Goal: Complete application form

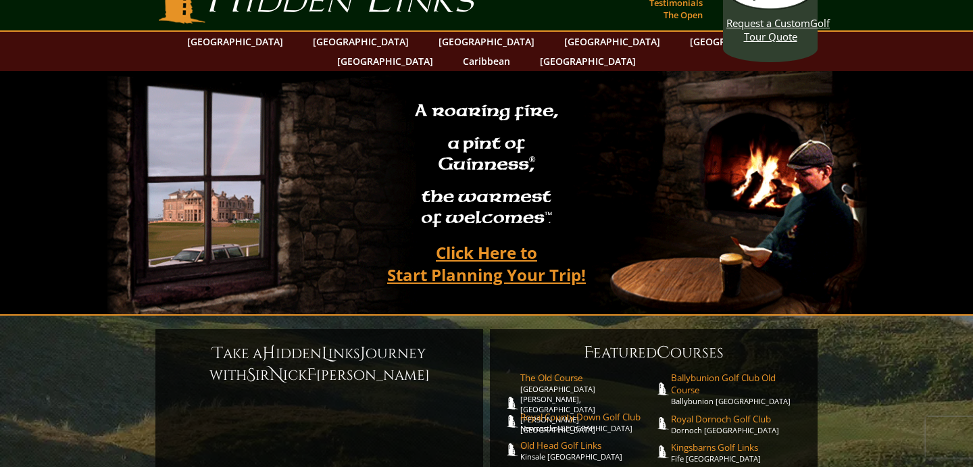
scroll to position [42, 0]
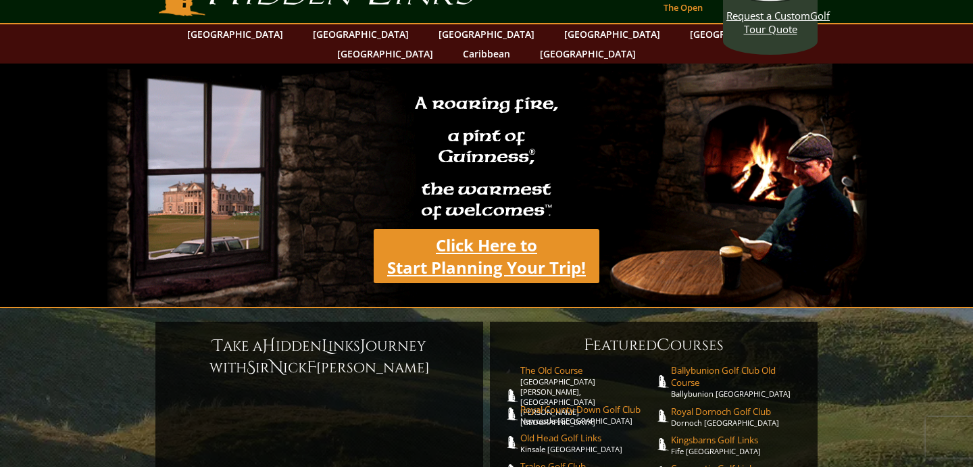
click at [464, 238] on link "Click Here to Start Planning Your Trip!" at bounding box center [487, 256] width 226 height 54
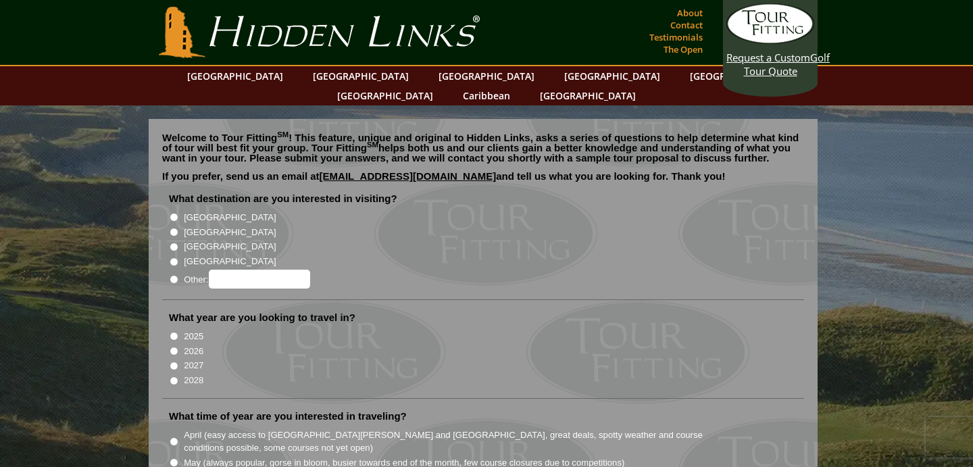
click at [191, 211] on label "[GEOGRAPHIC_DATA]" at bounding box center [230, 218] width 92 height 14
click at [178, 213] on input "[GEOGRAPHIC_DATA]" at bounding box center [174, 217] width 9 height 9
radio input "true"
click at [200, 226] on label "[GEOGRAPHIC_DATA]" at bounding box center [230, 233] width 92 height 14
click at [178, 228] on input "[GEOGRAPHIC_DATA]" at bounding box center [174, 232] width 9 height 9
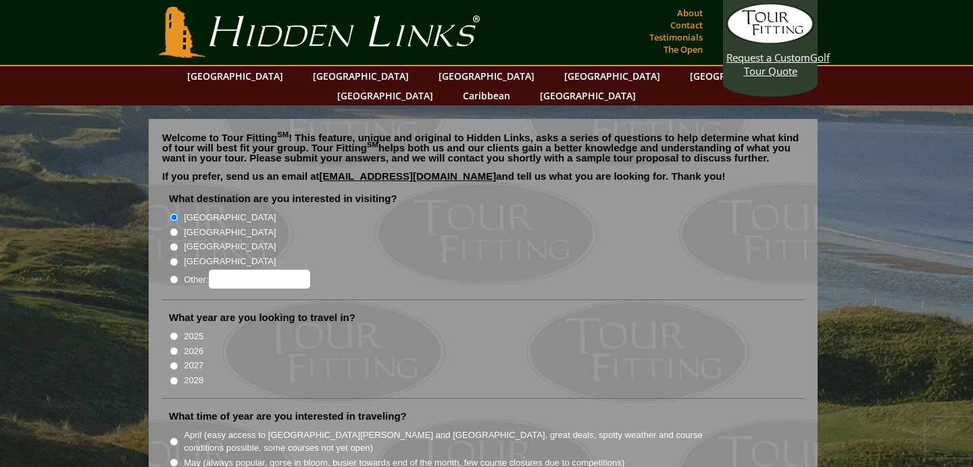
radio input "true"
click at [202, 211] on label "[GEOGRAPHIC_DATA]" at bounding box center [230, 218] width 92 height 14
click at [178, 213] on input "[GEOGRAPHIC_DATA]" at bounding box center [174, 217] width 9 height 9
radio input "true"
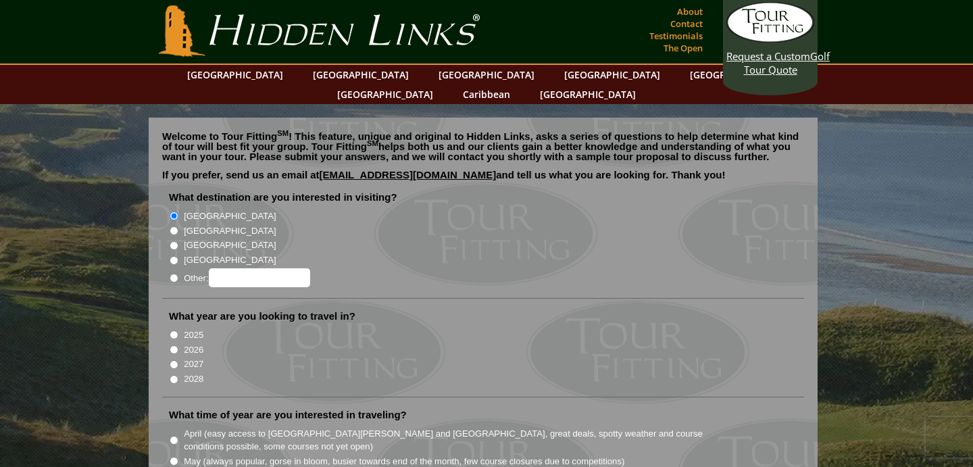
click at [187, 343] on label "2026" at bounding box center [194, 350] width 20 height 14
click at [178, 345] on input "2026" at bounding box center [174, 349] width 9 height 9
radio input "true"
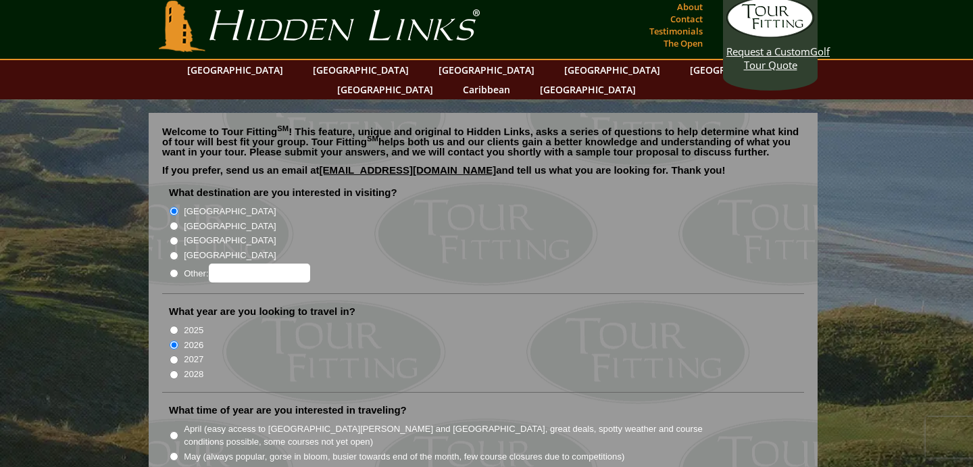
scroll to position [7, 0]
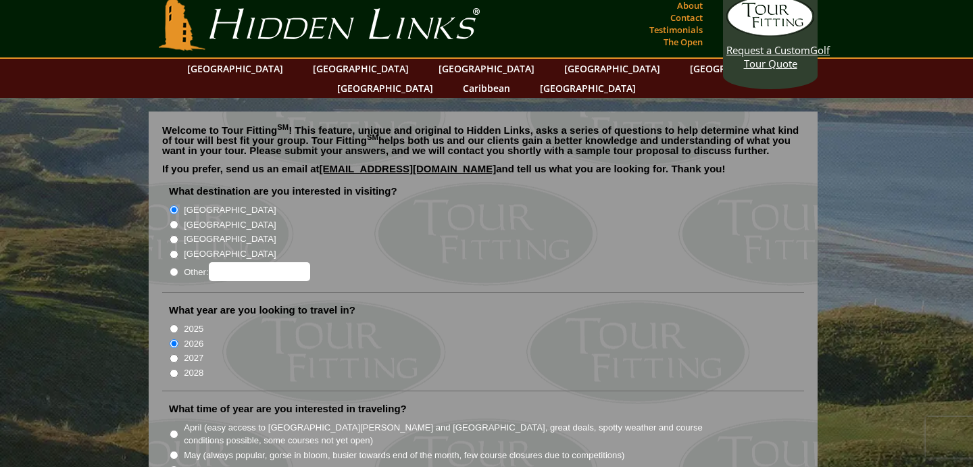
click at [190, 351] on label "2027" at bounding box center [194, 358] width 20 height 14
click at [178, 354] on input "2027" at bounding box center [174, 358] width 9 height 9
radio input "true"
click at [190, 337] on label "2026" at bounding box center [194, 344] width 20 height 14
click at [178, 339] on input "2026" at bounding box center [174, 343] width 9 height 9
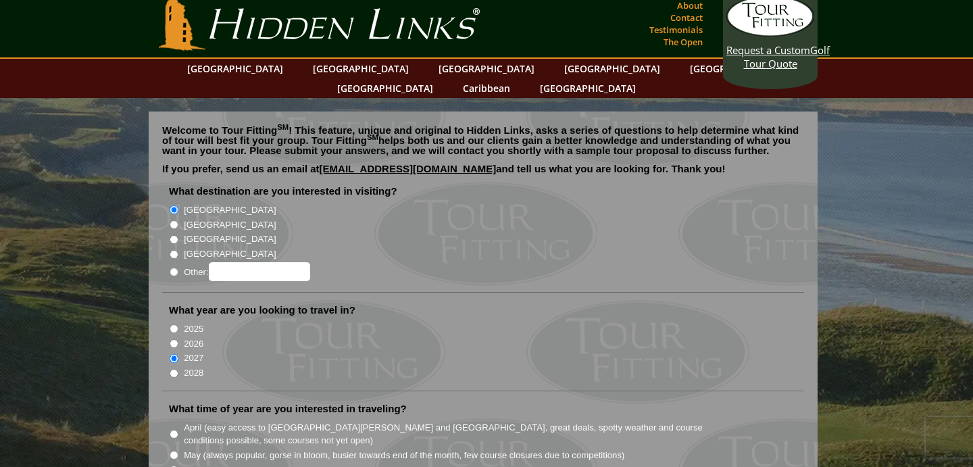
radio input "true"
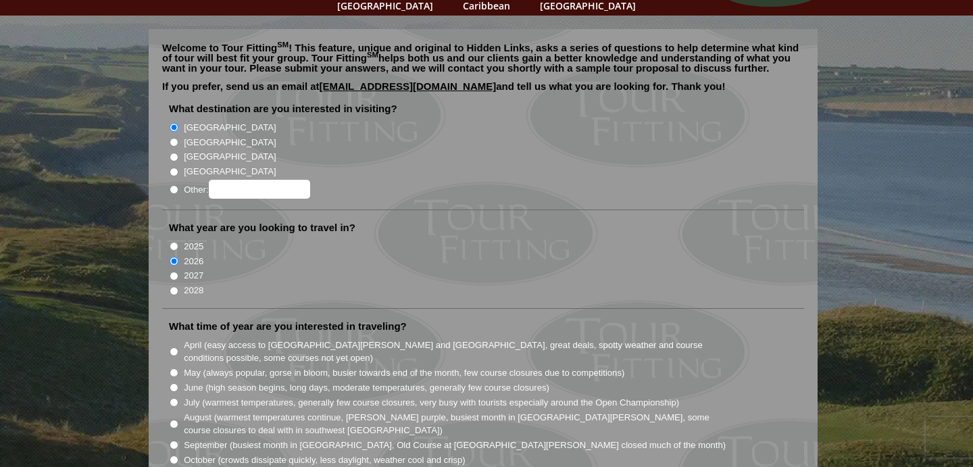
scroll to position [93, 0]
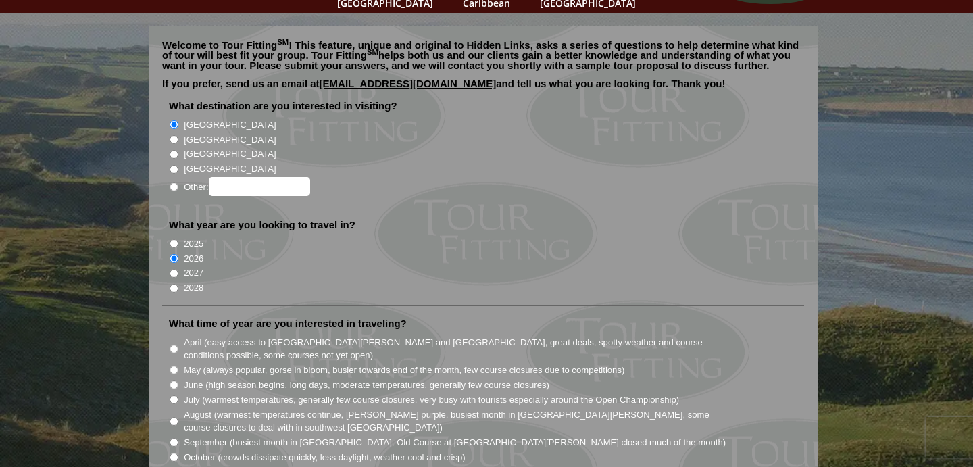
click at [185, 363] on label "May (always popular, gorse in bloom, busier towards end of the month, few cours…" at bounding box center [404, 370] width 440 height 14
click at [178, 365] on input "May (always popular, gorse in bloom, busier towards end of the month, few cours…" at bounding box center [174, 369] width 9 height 9
radio input "true"
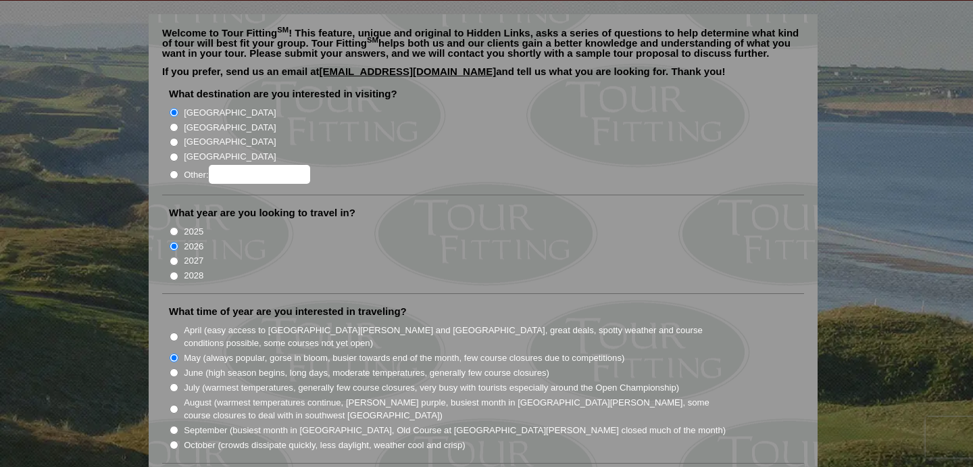
scroll to position [105, 0]
click at [193, 395] on label "August (warmest temperatures continue, heather bright purple, busiest month in …" at bounding box center [455, 408] width 543 height 26
click at [178, 404] on input "August (warmest temperatures continue, heather bright purple, busiest month in …" at bounding box center [174, 408] width 9 height 9
radio input "true"
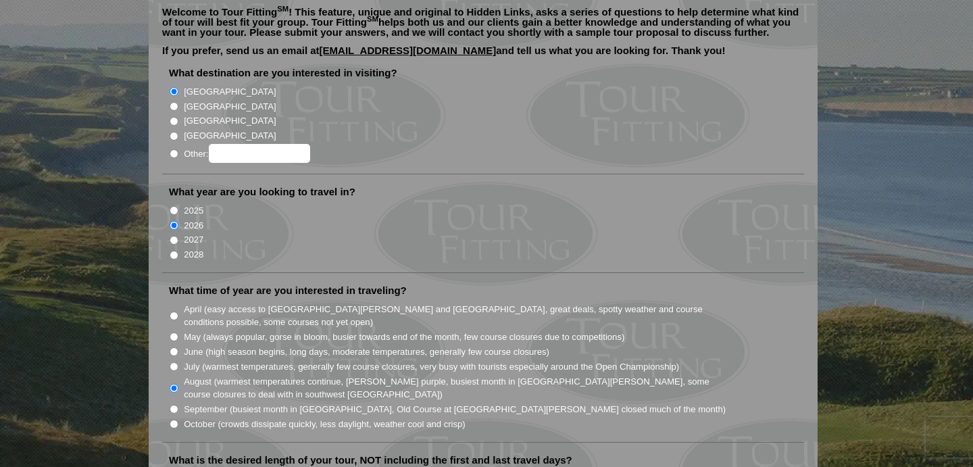
scroll to position [128, 0]
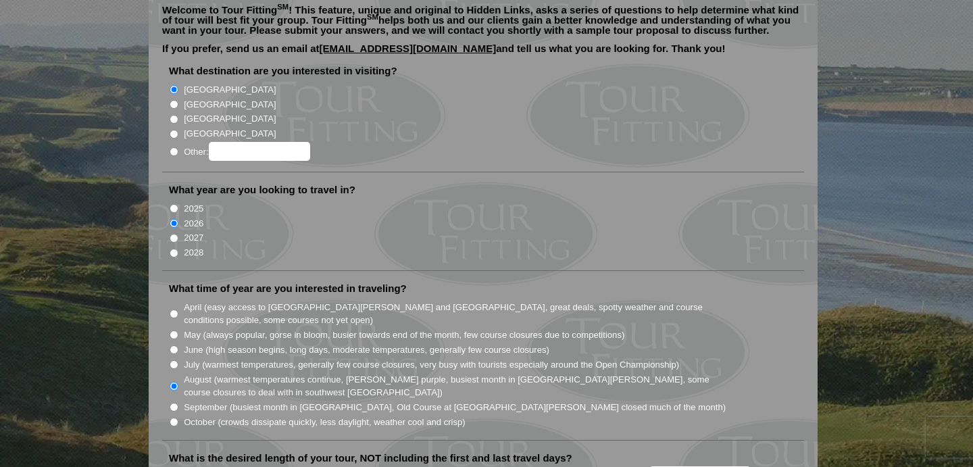
click at [205, 358] on label "July (warmest temperatures, generally few course closures, very busy with touri…" at bounding box center [431, 365] width 495 height 14
click at [178, 360] on input "July (warmest temperatures, generally few course closures, very busy with touri…" at bounding box center [174, 364] width 9 height 9
radio input "true"
click at [197, 373] on label "August (warmest temperatures continue, heather bright purple, busiest month in …" at bounding box center [455, 386] width 543 height 26
click at [178, 382] on input "August (warmest temperatures continue, heather bright purple, busiest month in …" at bounding box center [174, 386] width 9 height 9
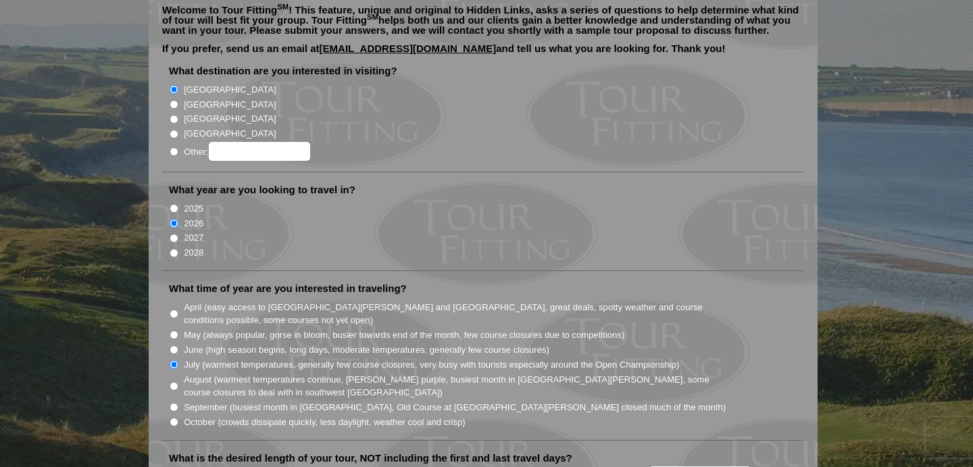
radio input "true"
click at [211, 343] on label "June (high season begins, long days, moderate temperatures, generally few cours…" at bounding box center [366, 350] width 365 height 14
click at [178, 345] on input "June (high season begins, long days, moderate temperatures, generally few cours…" at bounding box center [174, 349] width 9 height 9
radio input "true"
click at [246, 328] on label "May (always popular, gorse in bloom, busier towards end of the month, few cours…" at bounding box center [404, 335] width 440 height 14
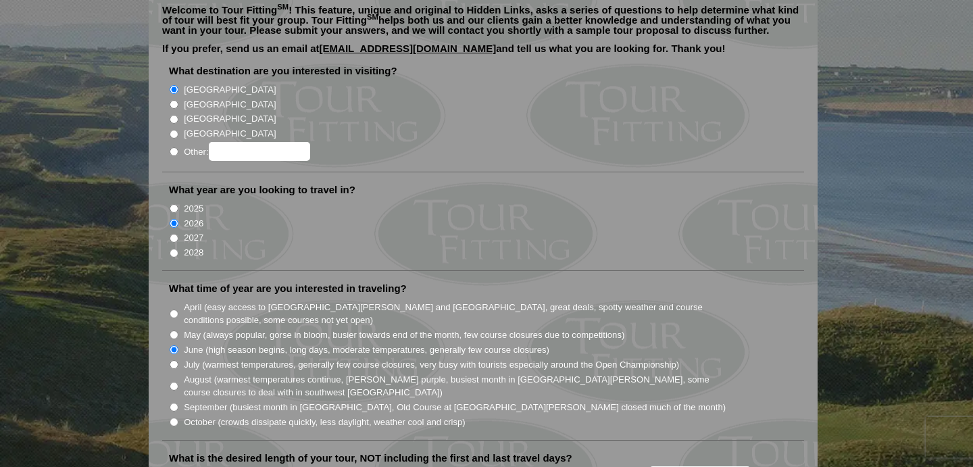
click at [178, 330] on input "May (always popular, gorse in bloom, busier towards end of the month, few cours…" at bounding box center [174, 334] width 9 height 9
radio input "true"
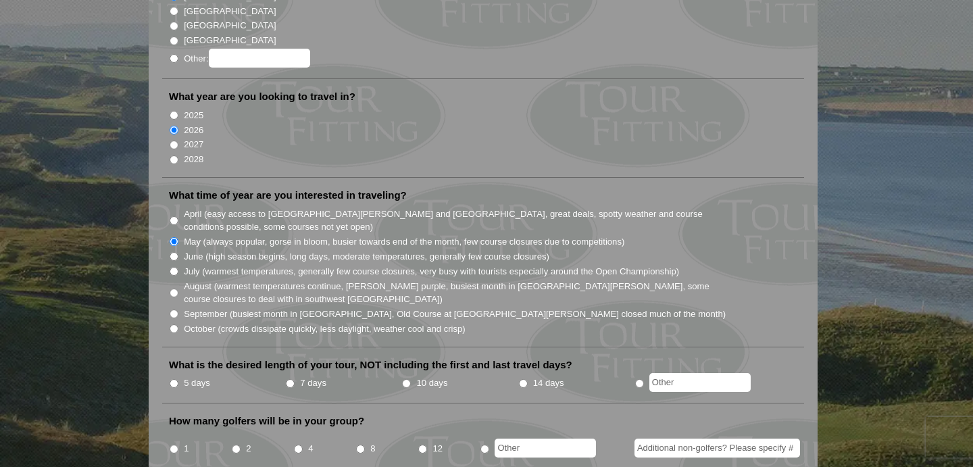
click at [304, 376] on label "7 days" at bounding box center [313, 383] width 26 height 14
click at [295, 379] on input "7 days" at bounding box center [290, 383] width 9 height 9
radio input "true"
click at [711, 373] on input "text" at bounding box center [699, 382] width 101 height 19
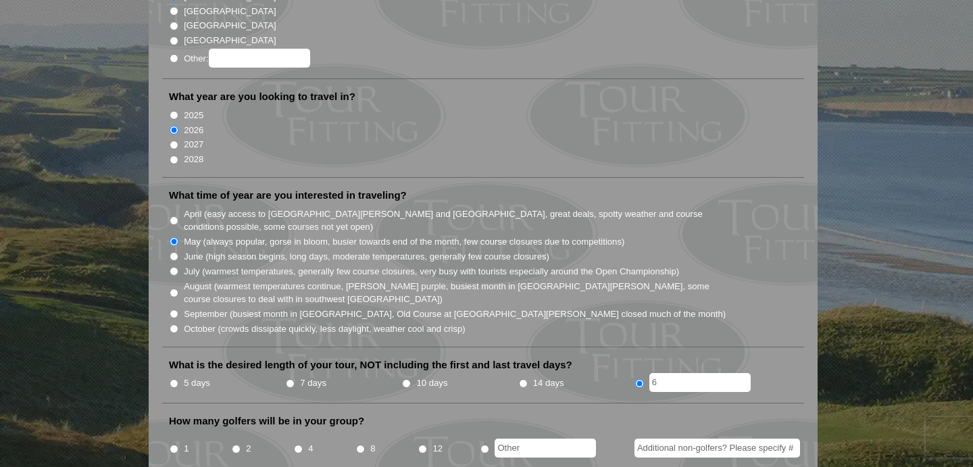
type input "6"
click at [695, 323] on li "What time of year are you interested in traveling? April (easy access to St. An…" at bounding box center [483, 267] width 642 height 159
click at [680, 373] on input "6" at bounding box center [699, 382] width 101 height 19
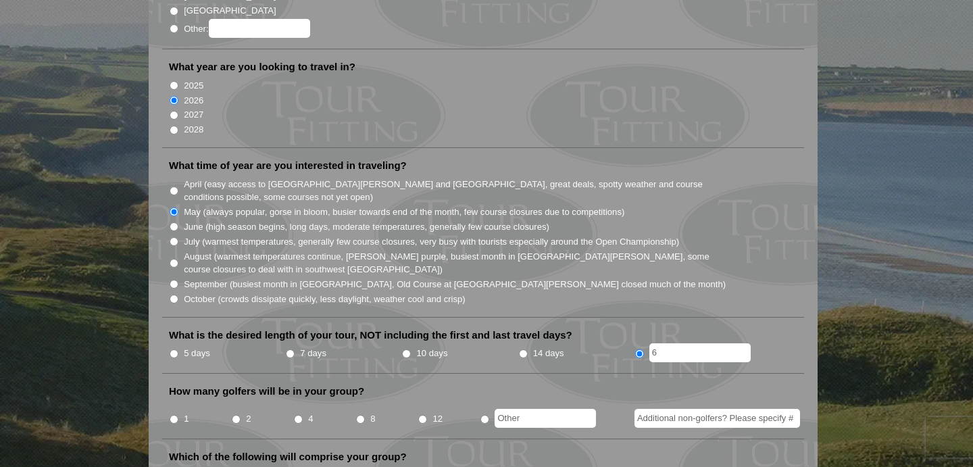
scroll to position [259, 0]
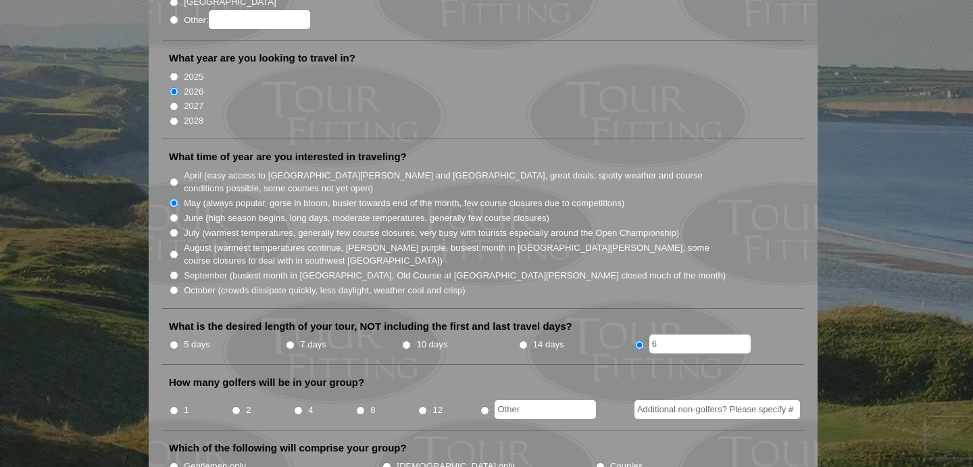
click at [363, 406] on input "8" at bounding box center [360, 410] width 9 height 9
radio input "true"
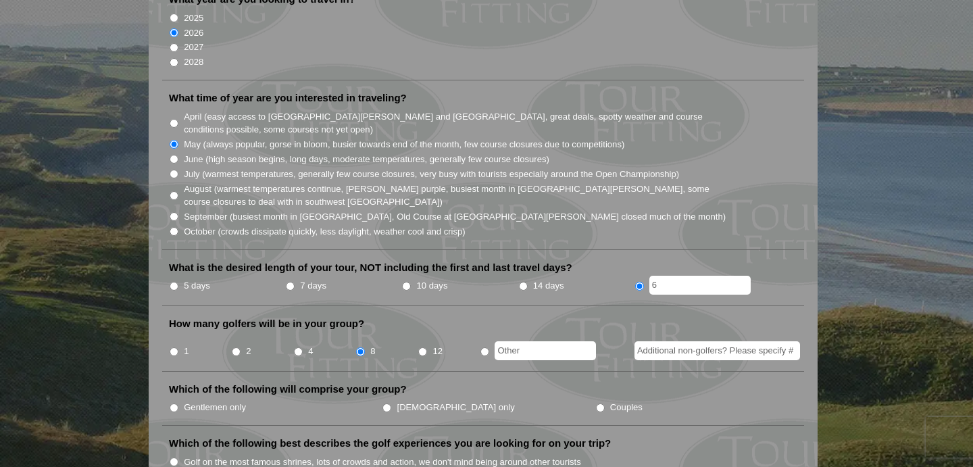
scroll to position [322, 0]
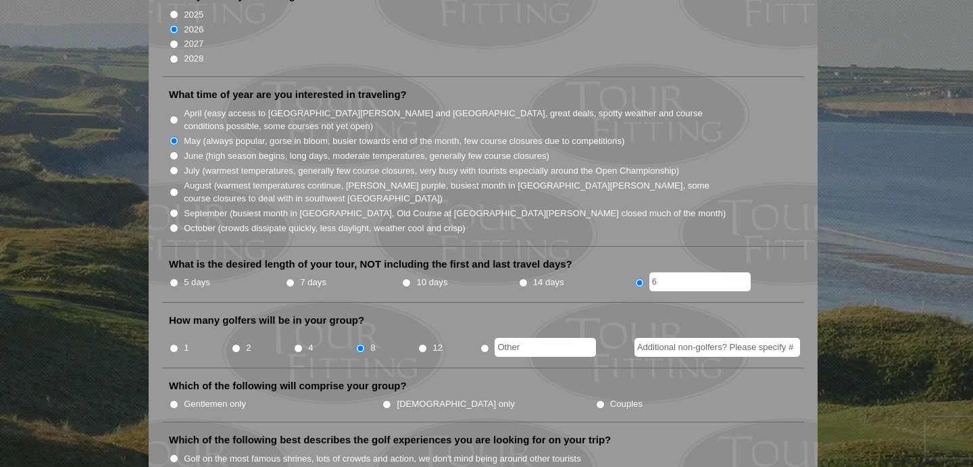
click at [217, 397] on label "Gentlemen only" at bounding box center [215, 404] width 62 height 14
click at [178, 400] on input "Gentlemen only" at bounding box center [174, 404] width 9 height 9
radio input "true"
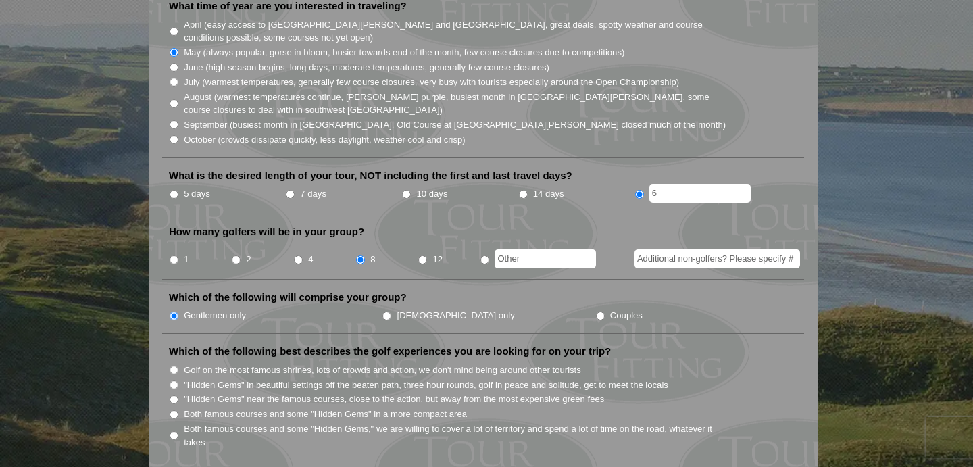
scroll to position [416, 0]
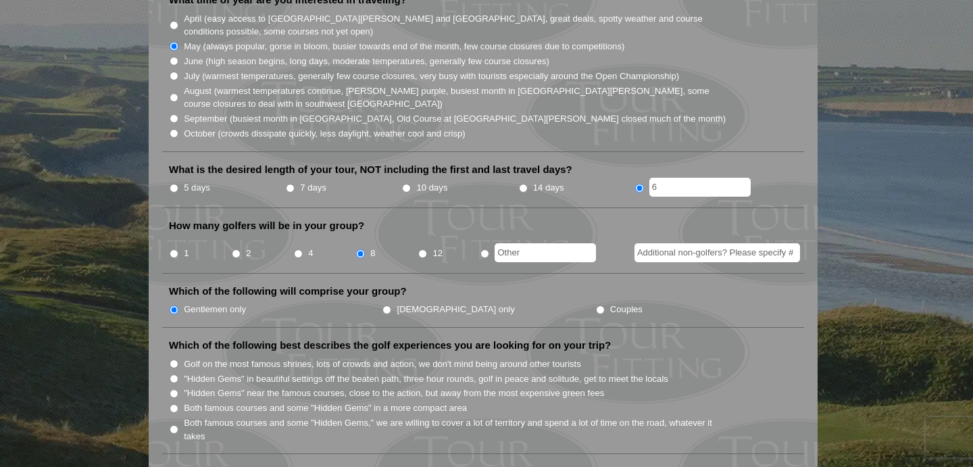
click at [249, 372] on label ""Hidden Gems" in beautiful settings off the beaten path, three hour rounds, gol…" at bounding box center [426, 379] width 484 height 14
click at [178, 374] on input ""Hidden Gems" in beautiful settings off the beaten path, three hour rounds, gol…" at bounding box center [174, 378] width 9 height 9
radio input "true"
click at [239, 386] on label ""Hidden Gems" near the famous courses, close to the action, but away from the m…" at bounding box center [394, 393] width 420 height 14
click at [178, 389] on input ""Hidden Gems" near the famous courses, close to the action, but away from the m…" at bounding box center [174, 393] width 9 height 9
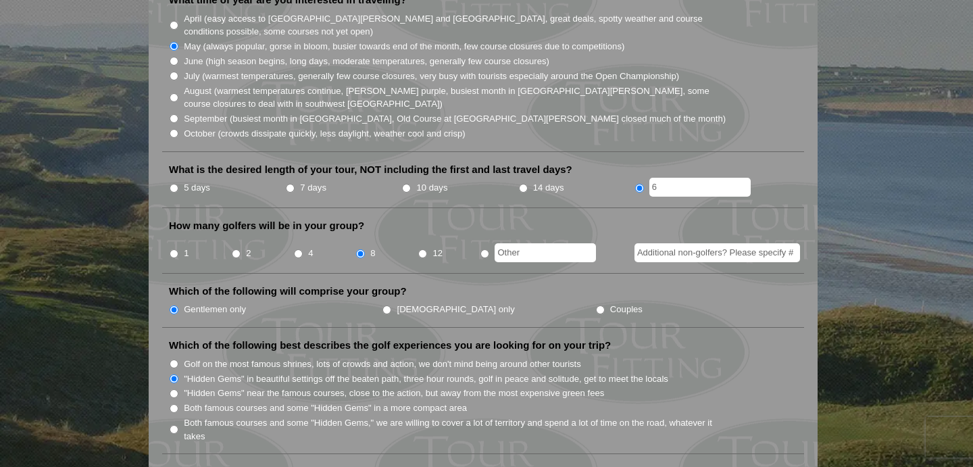
radio input "true"
click at [233, 401] on label "Both famous courses and some "Hidden Gems" in a more compact area" at bounding box center [325, 408] width 283 height 14
click at [178, 404] on input "Both famous courses and some "Hidden Gems" in a more compact area" at bounding box center [174, 408] width 9 height 9
radio input "true"
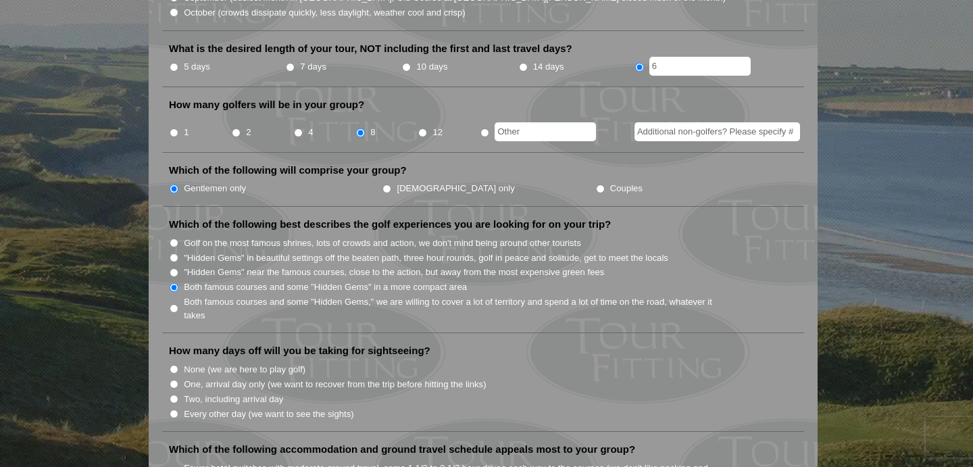
scroll to position [560, 0]
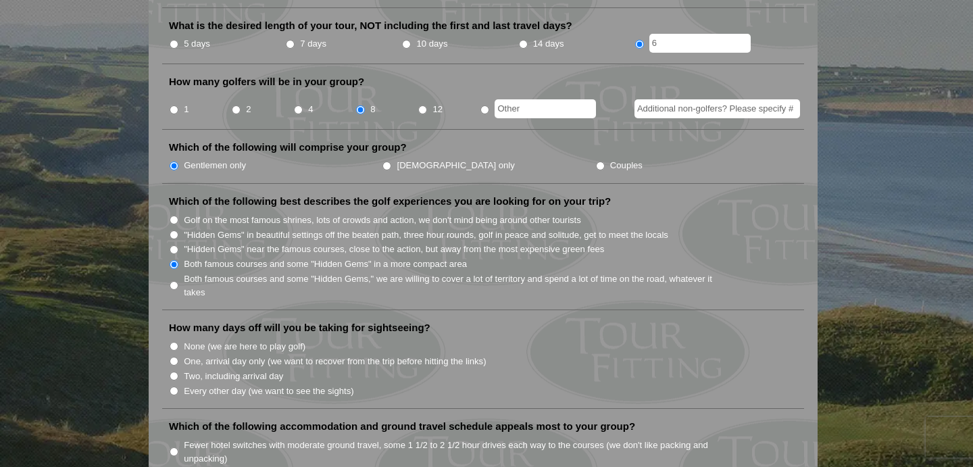
click at [230, 340] on label "None (we are here to play golf)" at bounding box center [245, 347] width 122 height 14
click at [178, 342] on input "None (we are here to play golf)" at bounding box center [174, 346] width 9 height 9
radio input "true"
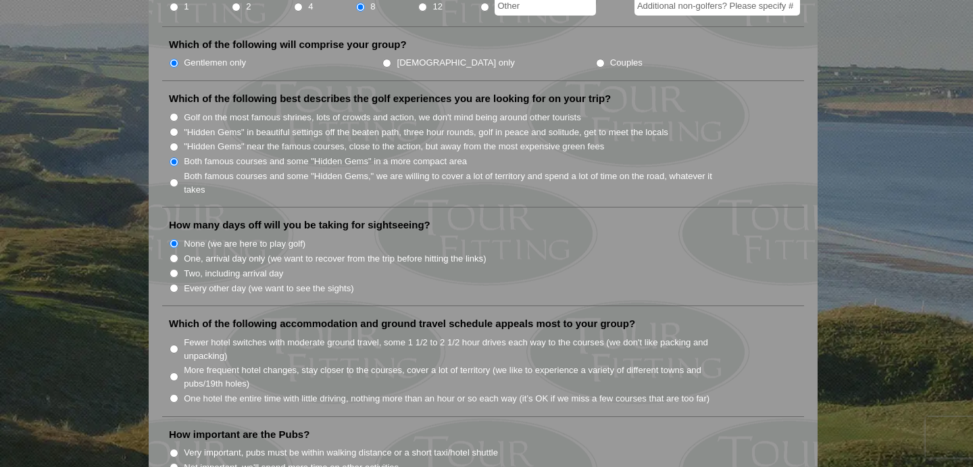
scroll to position [661, 0]
click at [236, 337] on label "Fewer hotel switches with moderate ground travel, some 1 1/2 to 2 1/2 hour driv…" at bounding box center [455, 350] width 543 height 26
click at [178, 346] on input "Fewer hotel switches with moderate ground travel, some 1 1/2 to 2 1/2 hour driv…" at bounding box center [174, 350] width 9 height 9
radio input "true"
click at [245, 393] on label "One hotel the entire time with little driving, nothing more than an hour or so …" at bounding box center [447, 400] width 526 height 14
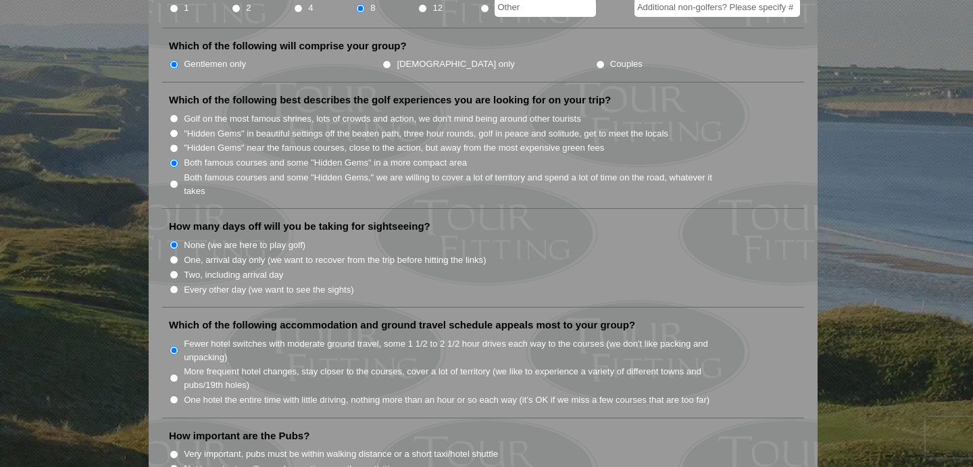
click at [178, 395] on input "One hotel the entire time with little driving, nothing more than an hour or so …" at bounding box center [174, 399] width 9 height 9
radio input "true"
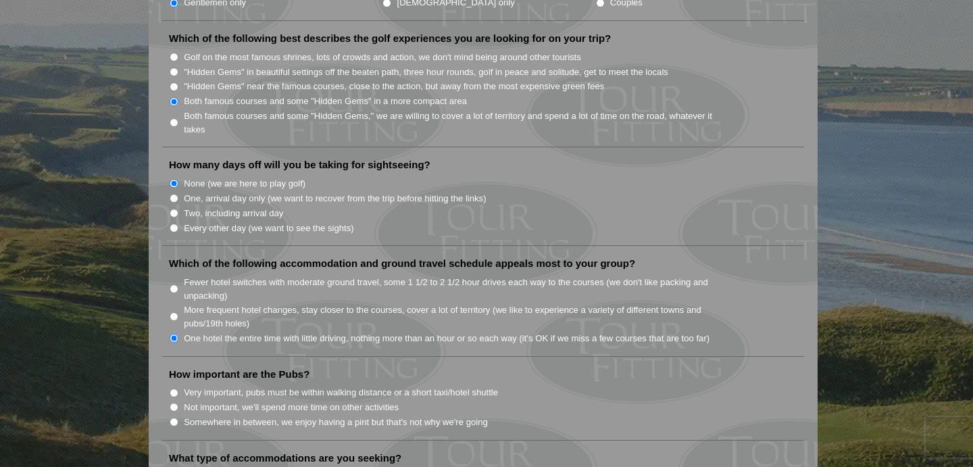
scroll to position [724, 0]
click at [245, 384] on label "Very important, pubs must be within walking distance or a short taxi/hotel shut…" at bounding box center [341, 391] width 314 height 14
click at [178, 387] on input "Very important, pubs must be within walking distance or a short taxi/hotel shut…" at bounding box center [174, 391] width 9 height 9
radio input "true"
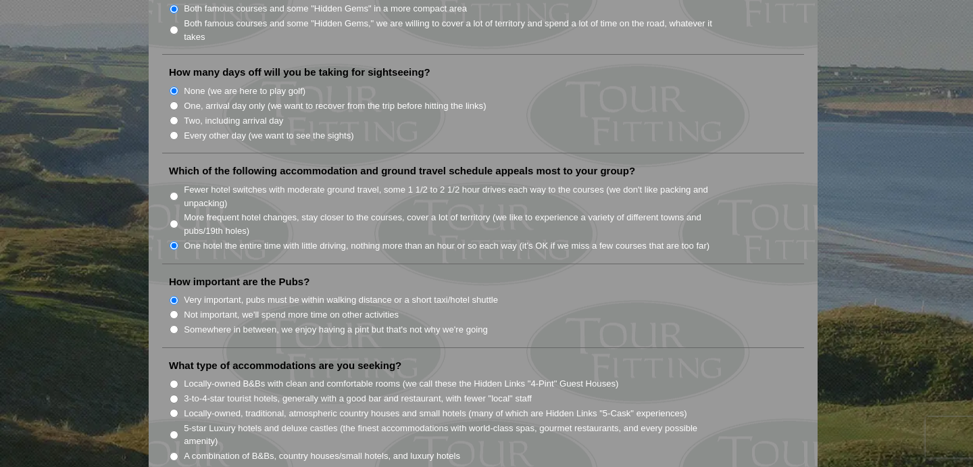
scroll to position [834, 0]
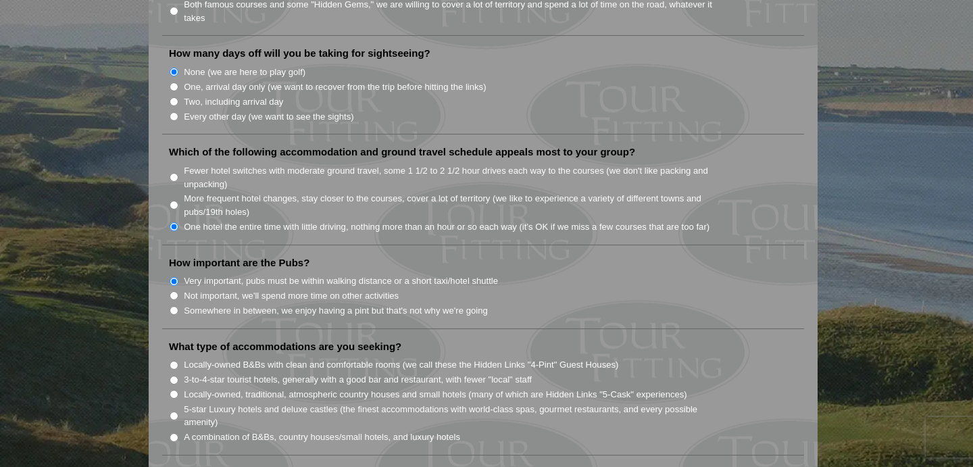
click at [200, 373] on label "3-to-4-star tourist hotels, generally with a good bar and restaurant, with fewe…" at bounding box center [358, 380] width 348 height 14
click at [178, 376] on input "3-to-4-star tourist hotels, generally with a good bar and restaurant, with fewe…" at bounding box center [174, 380] width 9 height 9
radio input "true"
click at [197, 386] on li "Locally-owned, traditional, atmospheric country houses and small hotels (many o…" at bounding box center [488, 393] width 639 height 15
click at [192, 430] on label "A combination of B&Bs, country houses/small hotels, and luxury hotels" at bounding box center [322, 437] width 276 height 14
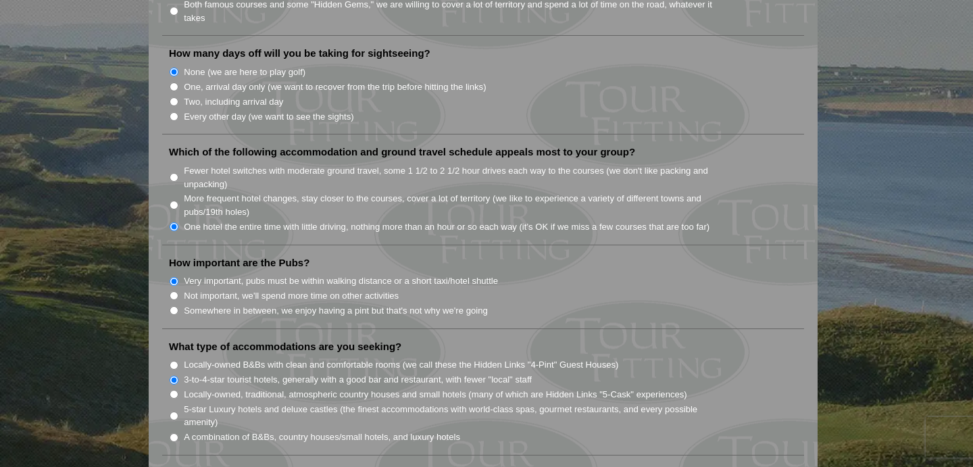
click at [178, 433] on input "A combination of B&Bs, country houses/small hotels, and luxury hotels" at bounding box center [174, 437] width 9 height 9
radio input "true"
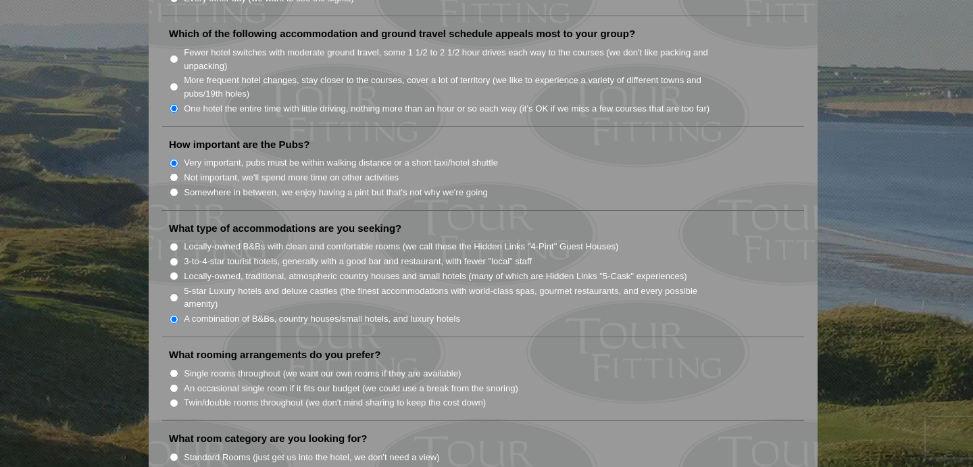
scroll to position [960, 0]
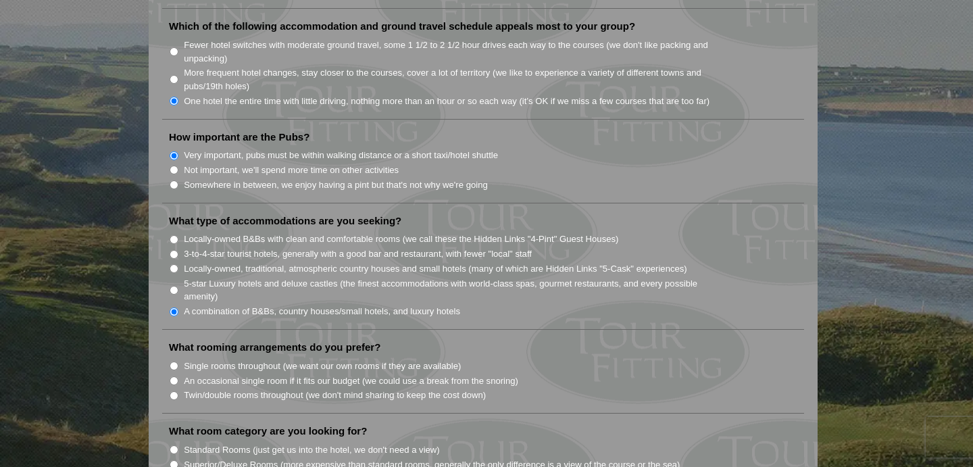
click at [201, 388] on label "Twin/double rooms throughout (we don't mind sharing to keep the cost down)" at bounding box center [335, 395] width 302 height 14
click at [178, 391] on input "Twin/double rooms throughout (we don't mind sharing to keep the cost down)" at bounding box center [174, 395] width 9 height 9
radio input "true"
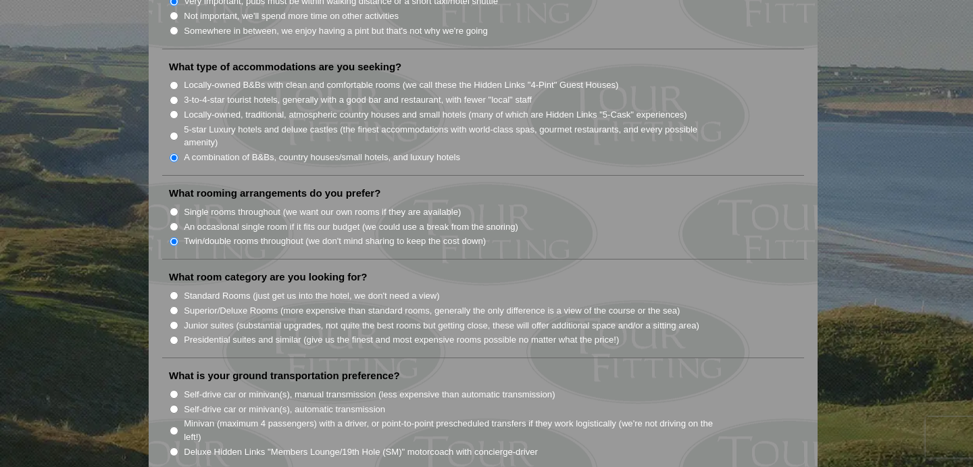
scroll to position [1116, 0]
click at [202, 287] on label "Standard Rooms (just get us into the hotel, we don't need a view)" at bounding box center [312, 294] width 256 height 14
click at [178, 289] on input "Standard Rooms (just get us into the hotel, we don't need a view)" at bounding box center [174, 293] width 9 height 9
radio input "true"
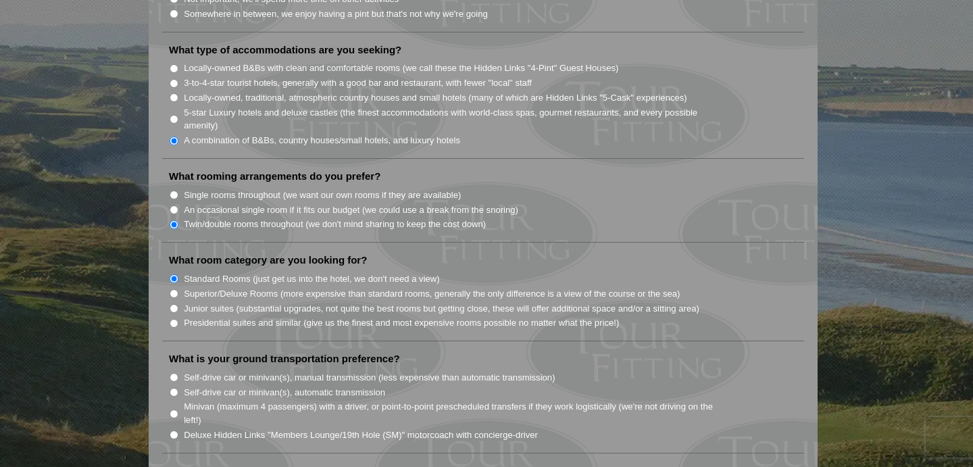
scroll to position [1134, 0]
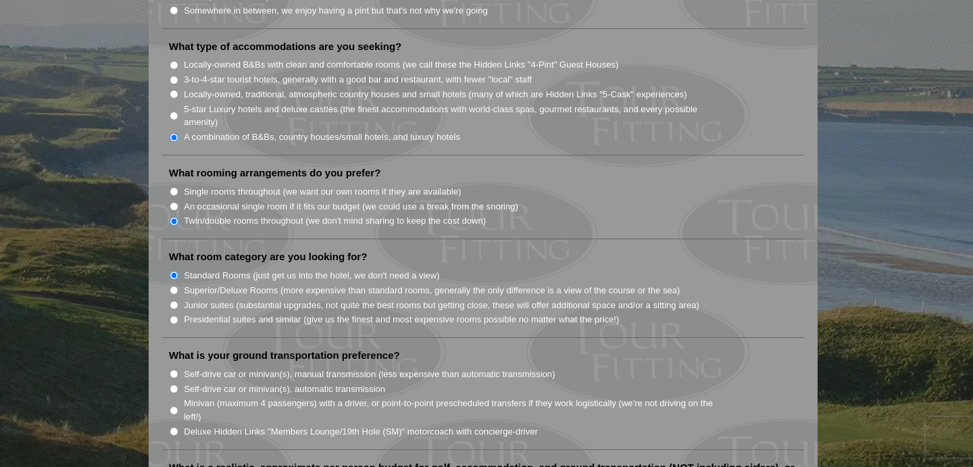
click at [198, 397] on label "Minivan (maximum 4 passengers) with a driver, or point-to-point prescheduled tr…" at bounding box center [455, 410] width 543 height 26
click at [178, 406] on input "Minivan (maximum 4 passengers) with a driver, or point-to-point prescheduled tr…" at bounding box center [174, 410] width 9 height 9
radio input "true"
click at [247, 425] on label "Deluxe Hidden Links "Members Lounge/19th Hole (SM)" motorcoach with concierge-d…" at bounding box center [361, 432] width 354 height 14
click at [178, 427] on input "Deluxe Hidden Links "Members Lounge/19th Hole (SM)" motorcoach with concierge-d…" at bounding box center [174, 431] width 9 height 9
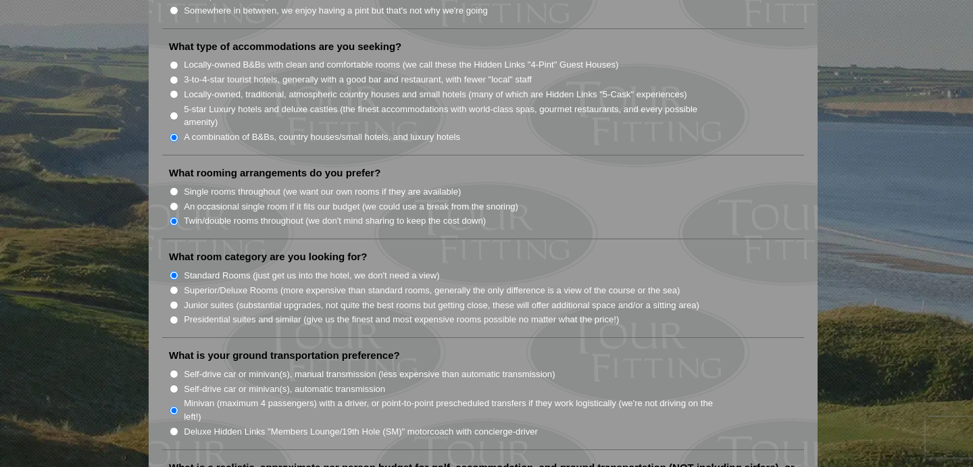
radio input "true"
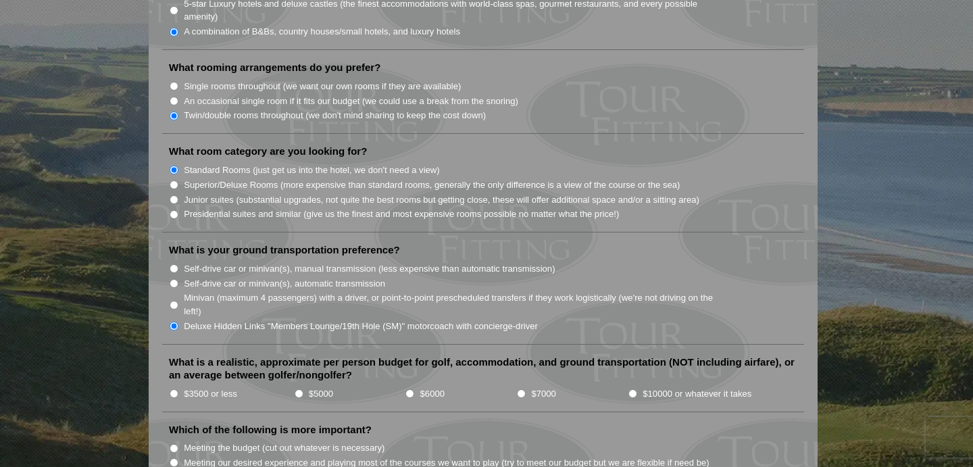
scroll to position [1241, 0]
click at [197, 384] on li "$3500 or less" at bounding box center [231, 391] width 125 height 15
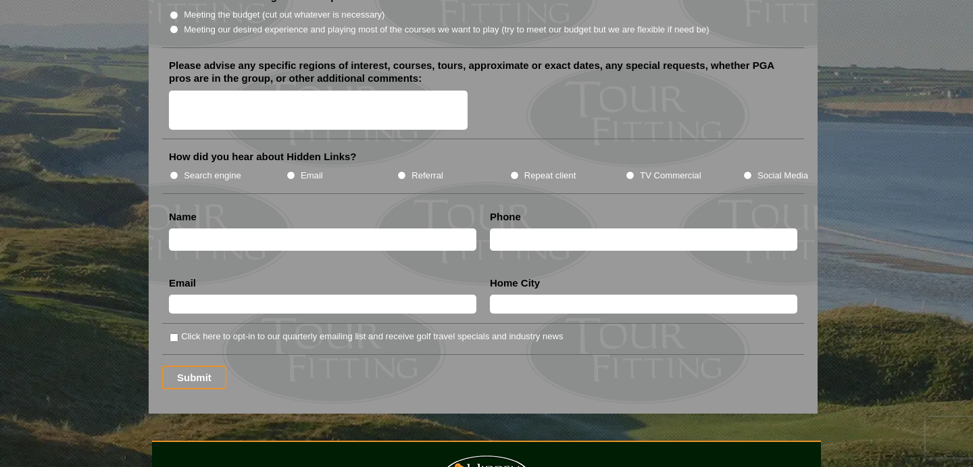
scroll to position [1706, 0]
